Goal: Task Accomplishment & Management: Manage account settings

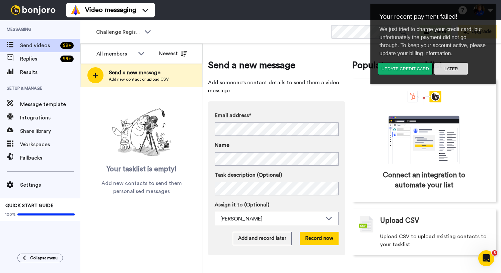
click at [453, 71] on button "Later" at bounding box center [451, 69] width 34 height 12
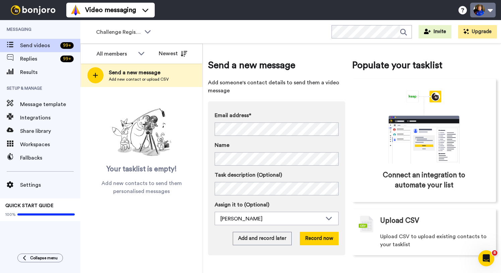
click at [488, 10] on button at bounding box center [482, 10] width 25 height 15
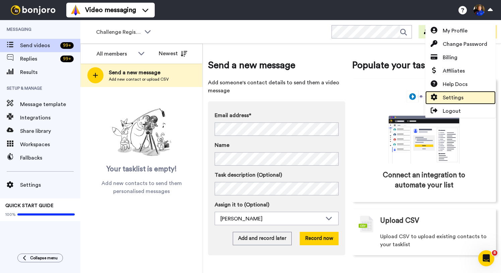
click at [457, 96] on span "Settings" at bounding box center [453, 98] width 21 height 8
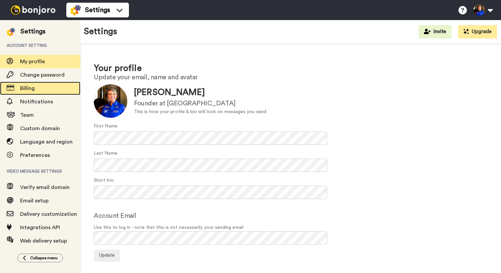
click at [44, 91] on span "Billing" at bounding box center [50, 88] width 60 height 8
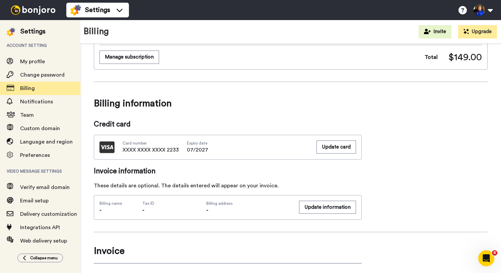
scroll to position [101, 0]
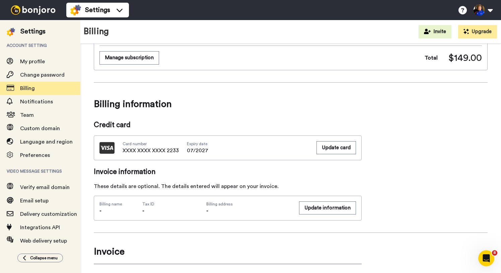
click at [174, 151] on span "XXXX XXXX XXXX 2233" at bounding box center [151, 151] width 56 height 8
click at [174, 152] on span "XXXX XXXX XXXX 2233" at bounding box center [151, 151] width 56 height 8
click at [195, 149] on span "07/2027" at bounding box center [197, 151] width 21 height 8
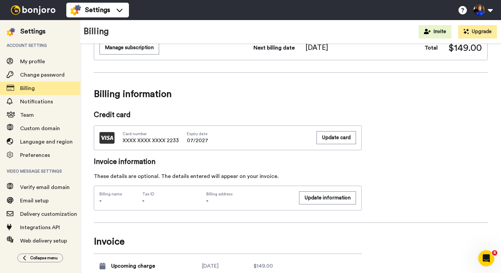
scroll to position [94, 0]
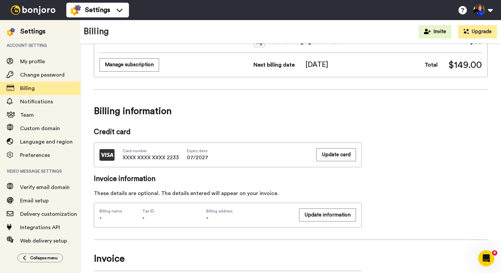
click at [176, 159] on span "XXXX XXXX XXXX 2233" at bounding box center [151, 158] width 56 height 8
click at [247, 134] on span "Credit card" at bounding box center [228, 132] width 268 height 10
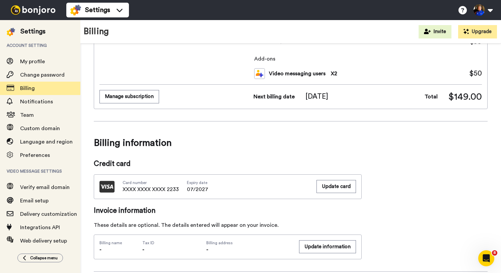
scroll to position [75, 0]
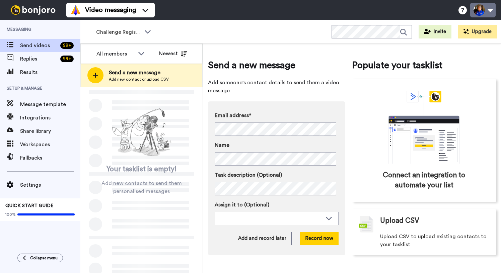
click at [482, 9] on button at bounding box center [482, 10] width 25 height 15
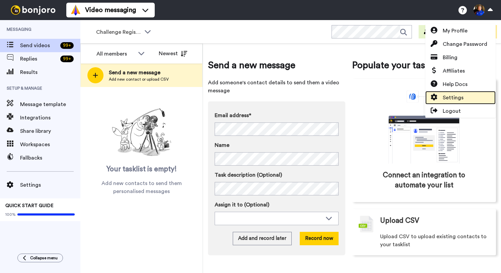
click at [463, 97] on link "Settings" at bounding box center [460, 97] width 70 height 13
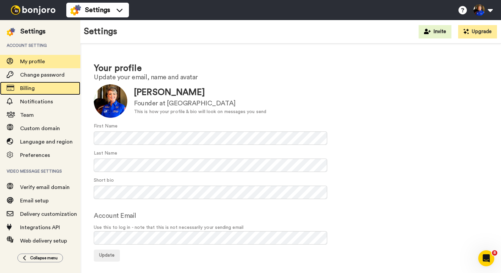
click at [44, 94] on div "Billing" at bounding box center [40, 88] width 80 height 13
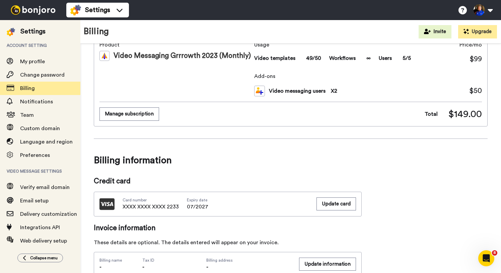
scroll to position [102, 0]
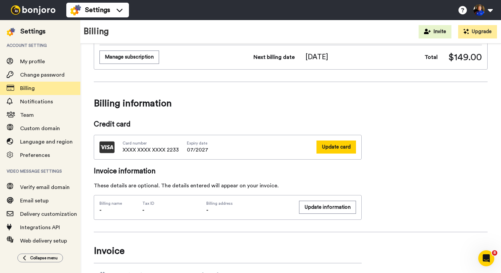
click at [336, 151] on button "Update card" at bounding box center [337, 147] width 40 height 13
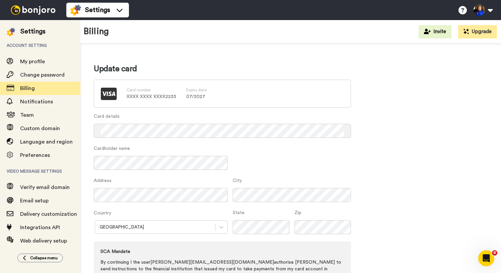
click at [268, 176] on div "Cardholder name" at bounding box center [222, 161] width 257 height 32
click at [267, 174] on div "Cardholder name" at bounding box center [222, 161] width 257 height 32
drag, startPoint x: 282, startPoint y: 175, endPoint x: 275, endPoint y: 176, distance: 6.8
click at [282, 175] on div "Cardholder name" at bounding box center [222, 161] width 257 height 32
click at [267, 167] on div "Cardholder name" at bounding box center [222, 161] width 257 height 32
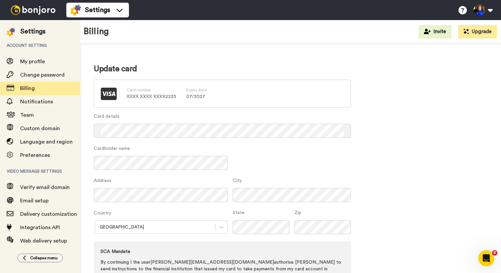
click at [189, 230] on div "Australia" at bounding box center [161, 227] width 134 height 13
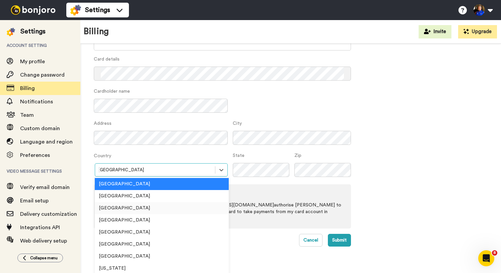
drag, startPoint x: 138, startPoint y: 210, endPoint x: 149, endPoint y: 207, distance: 11.4
click at [138, 210] on div "United States" at bounding box center [162, 208] width 134 height 12
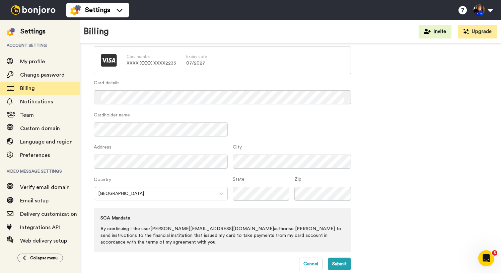
click at [431, 167] on div "Update card Card number XXXX XXXX XXXX 2233 Expiry date 07 / 2027 Card details …" at bounding box center [291, 150] width 394 height 241
click at [343, 258] on button "Submit" at bounding box center [339, 264] width 23 height 13
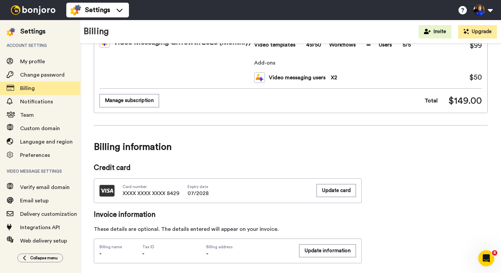
scroll to position [98, 0]
